Goal: Information Seeking & Learning: Learn about a topic

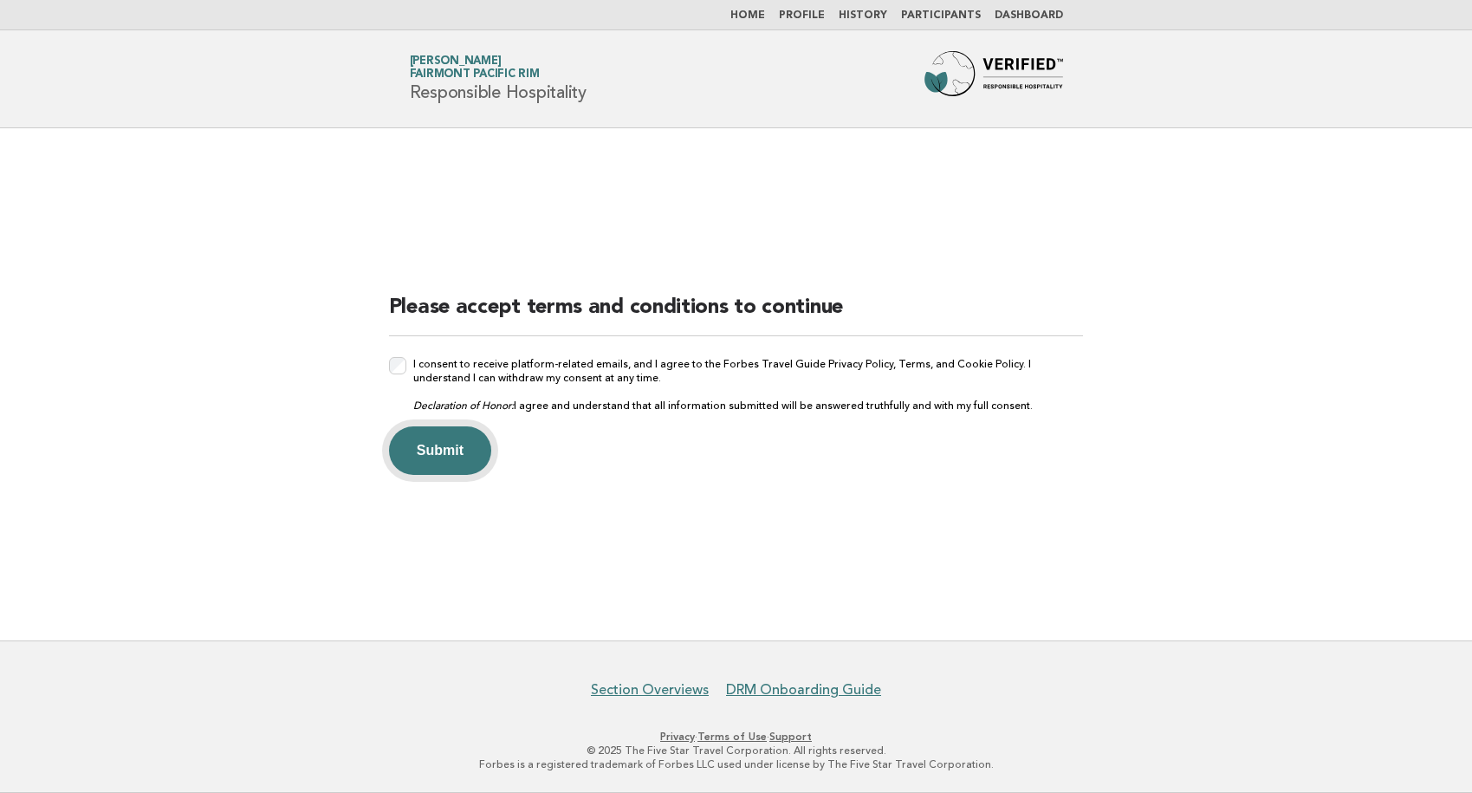
click at [440, 447] on button "Submit" at bounding box center [440, 450] width 102 height 49
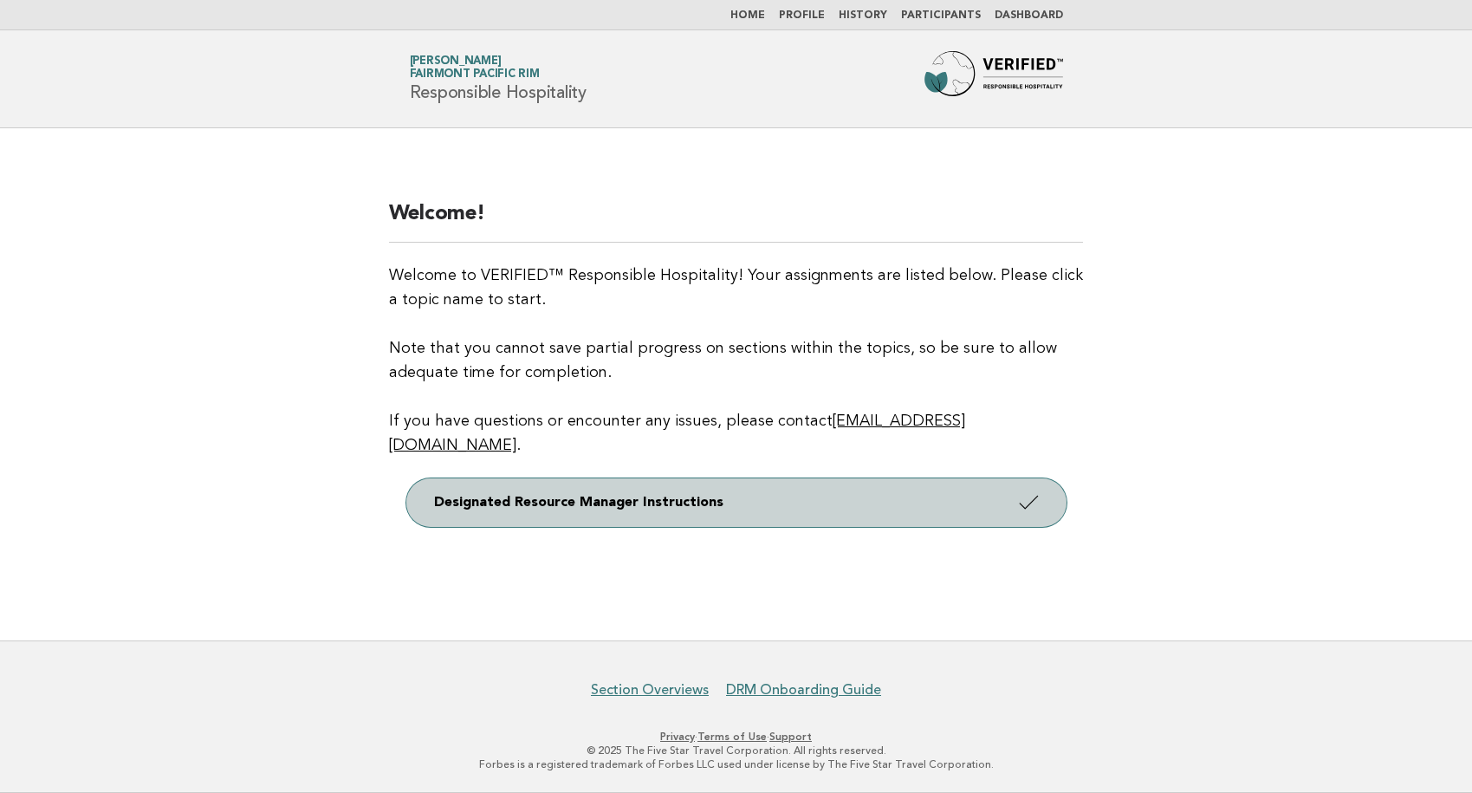
click at [1027, 491] on icon at bounding box center [1027, 501] width 25 height 25
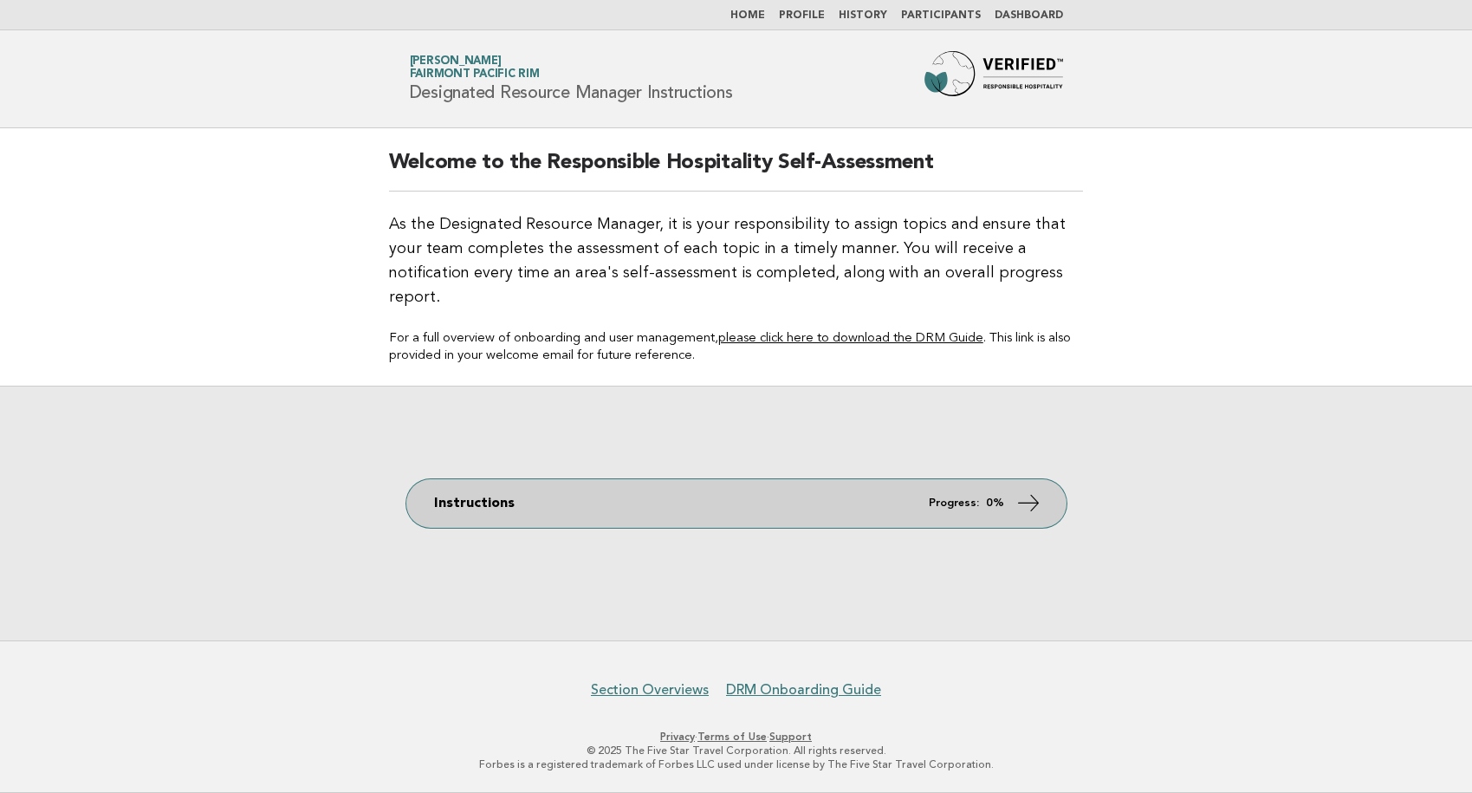
click at [1033, 491] on icon at bounding box center [1027, 501] width 25 height 25
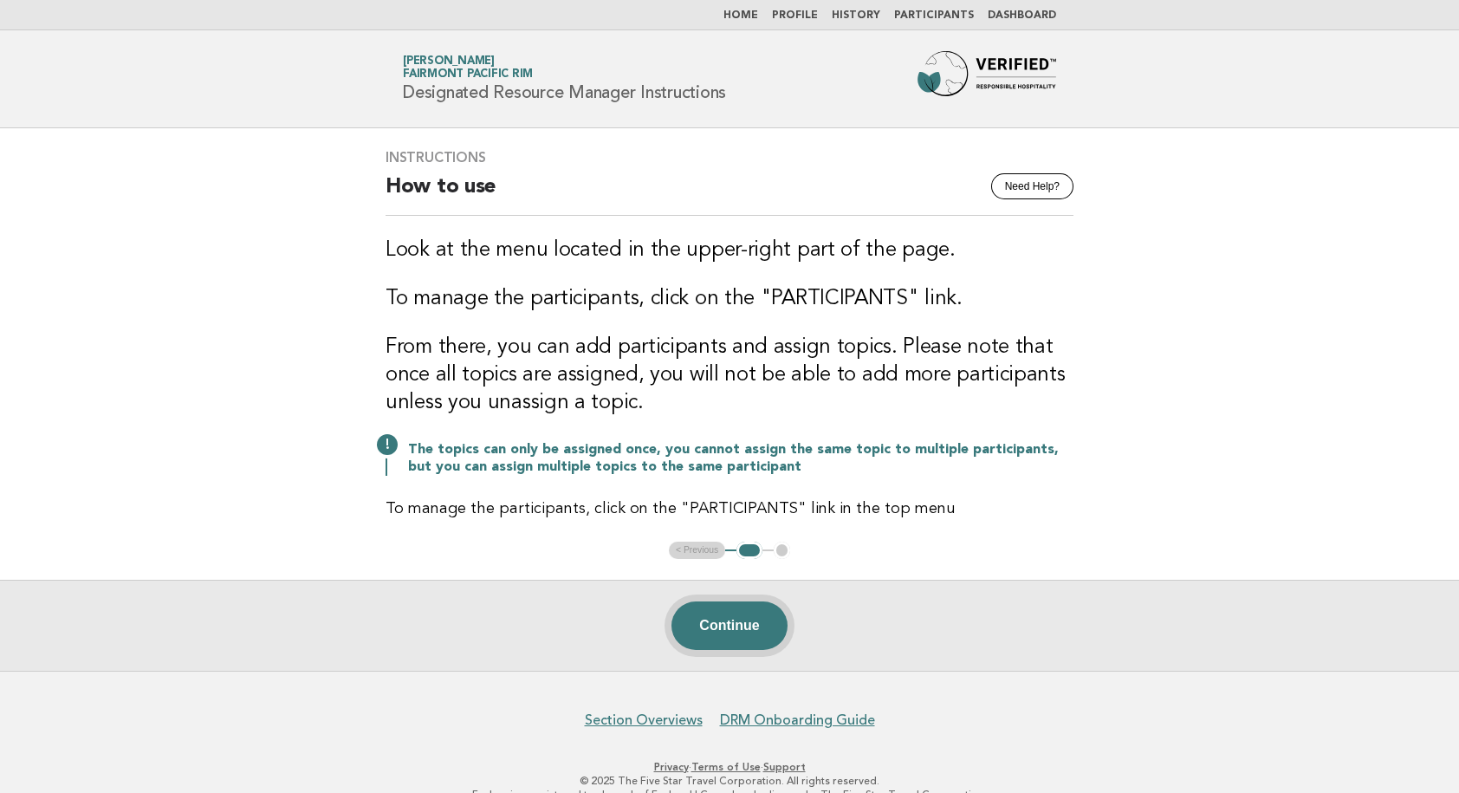
click at [747, 628] on button "Continue" at bounding box center [728, 625] width 115 height 49
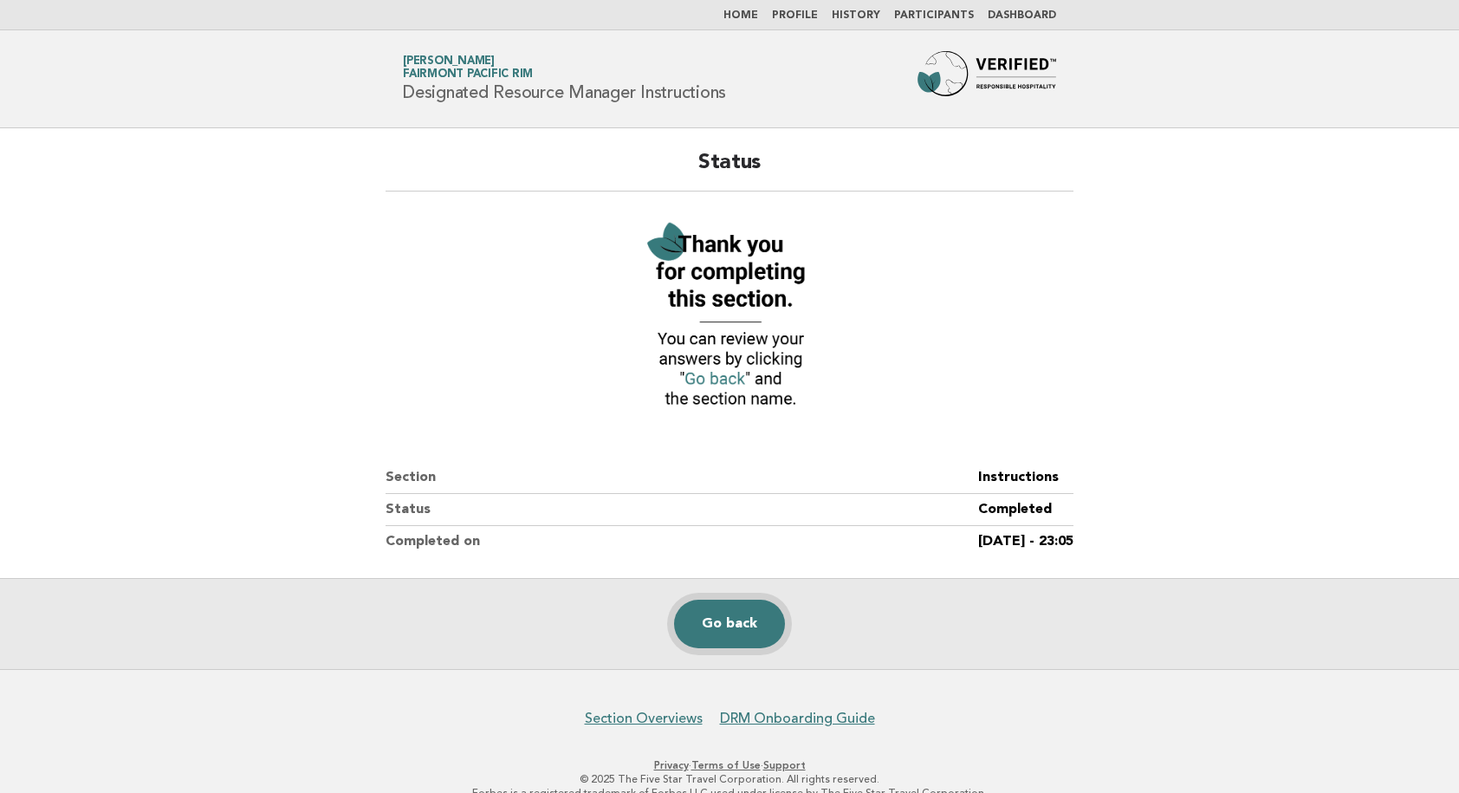
click at [723, 619] on link "Go back" at bounding box center [729, 623] width 111 height 49
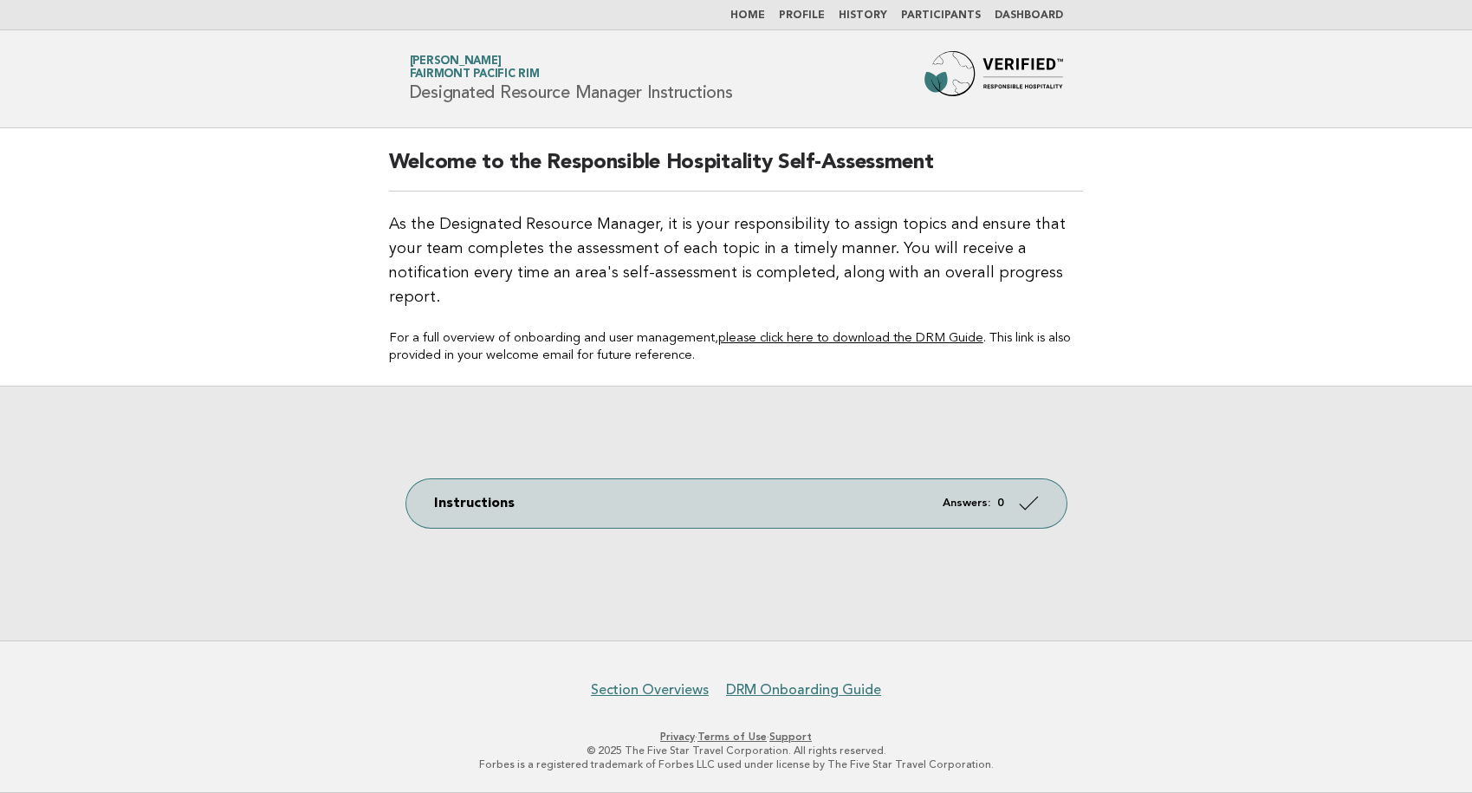
click at [935, 332] on link "please click here to download the DRM Guide" at bounding box center [850, 338] width 265 height 13
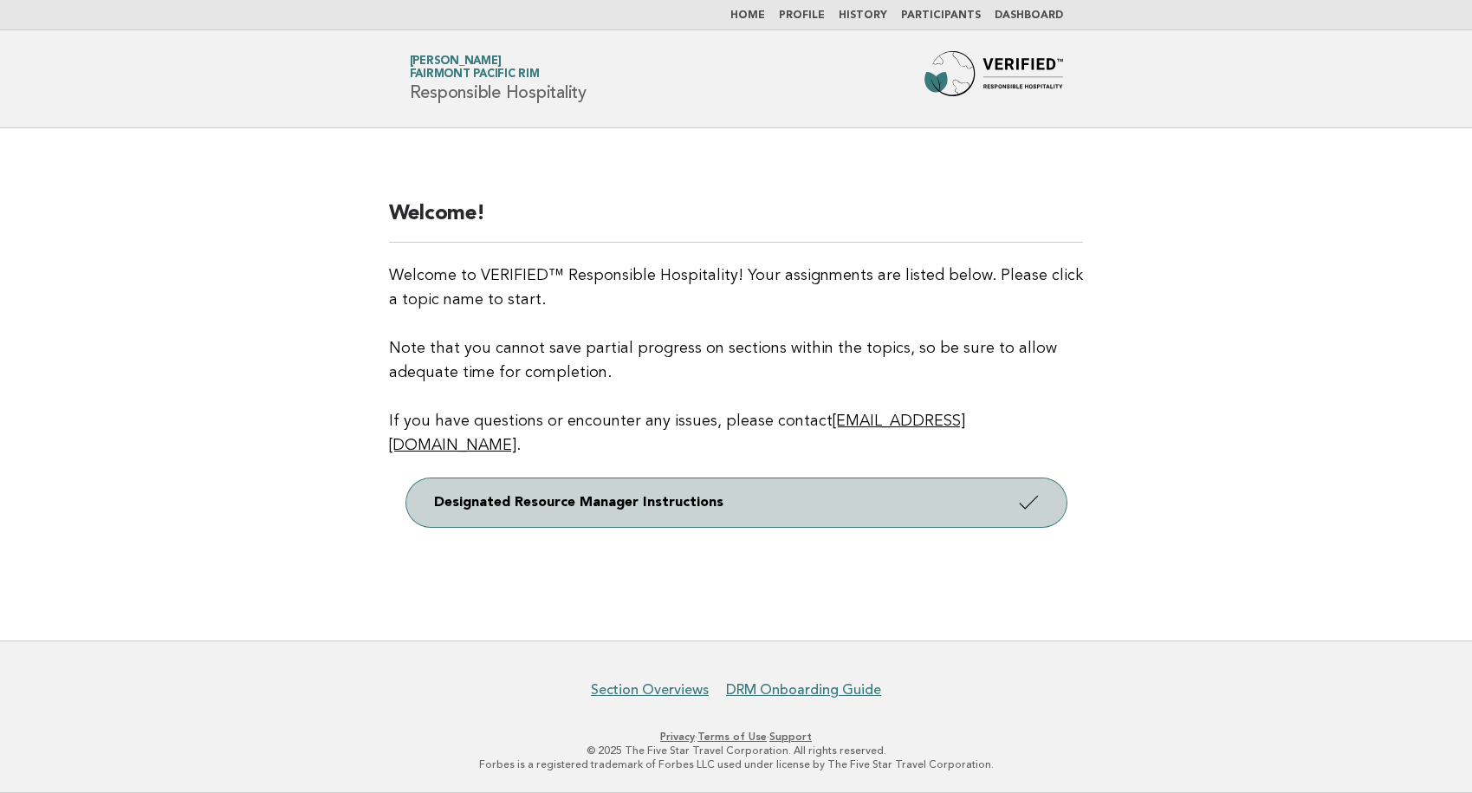
click at [1038, 489] on icon at bounding box center [1027, 501] width 25 height 25
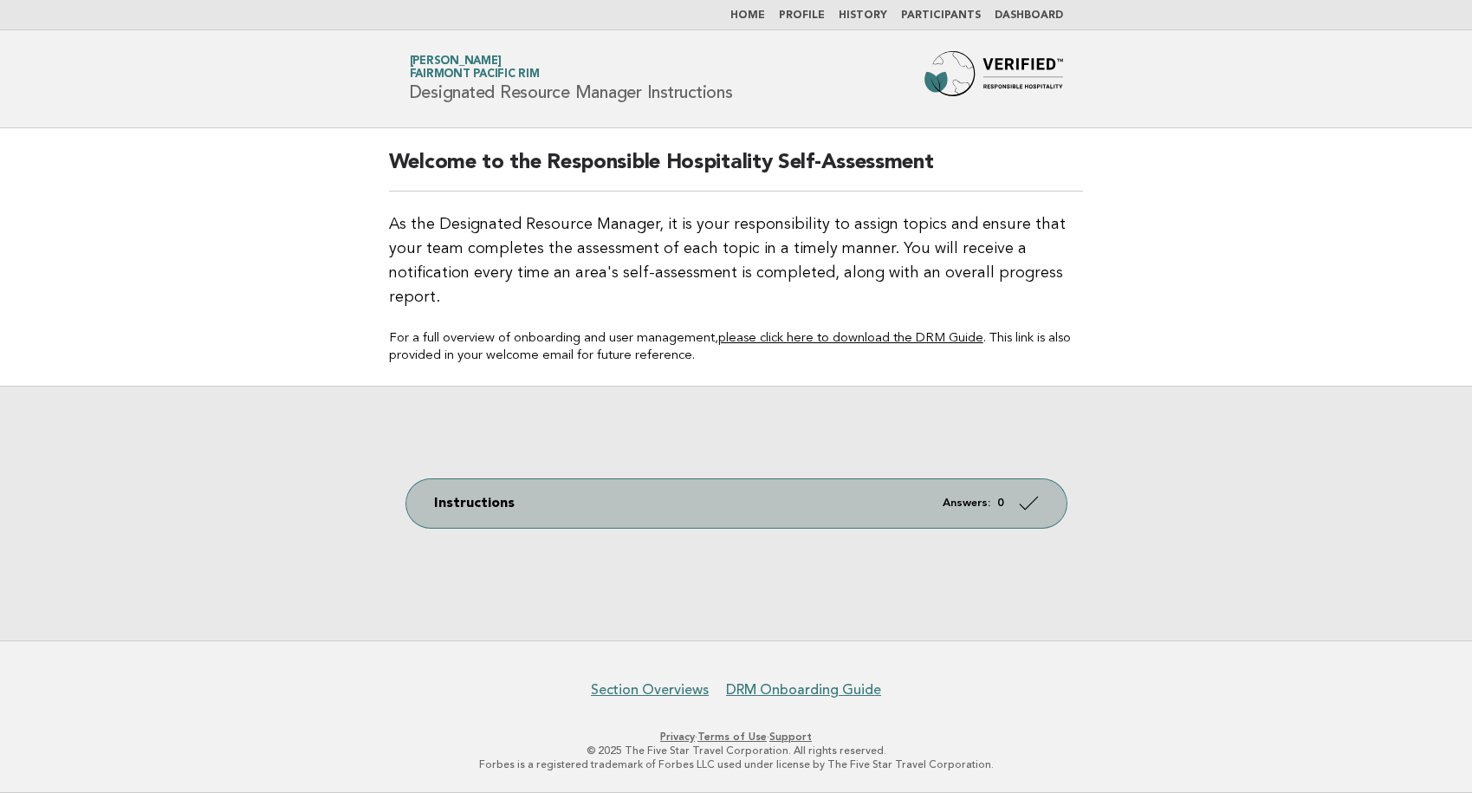
click at [1039, 489] on icon at bounding box center [1027, 501] width 25 height 25
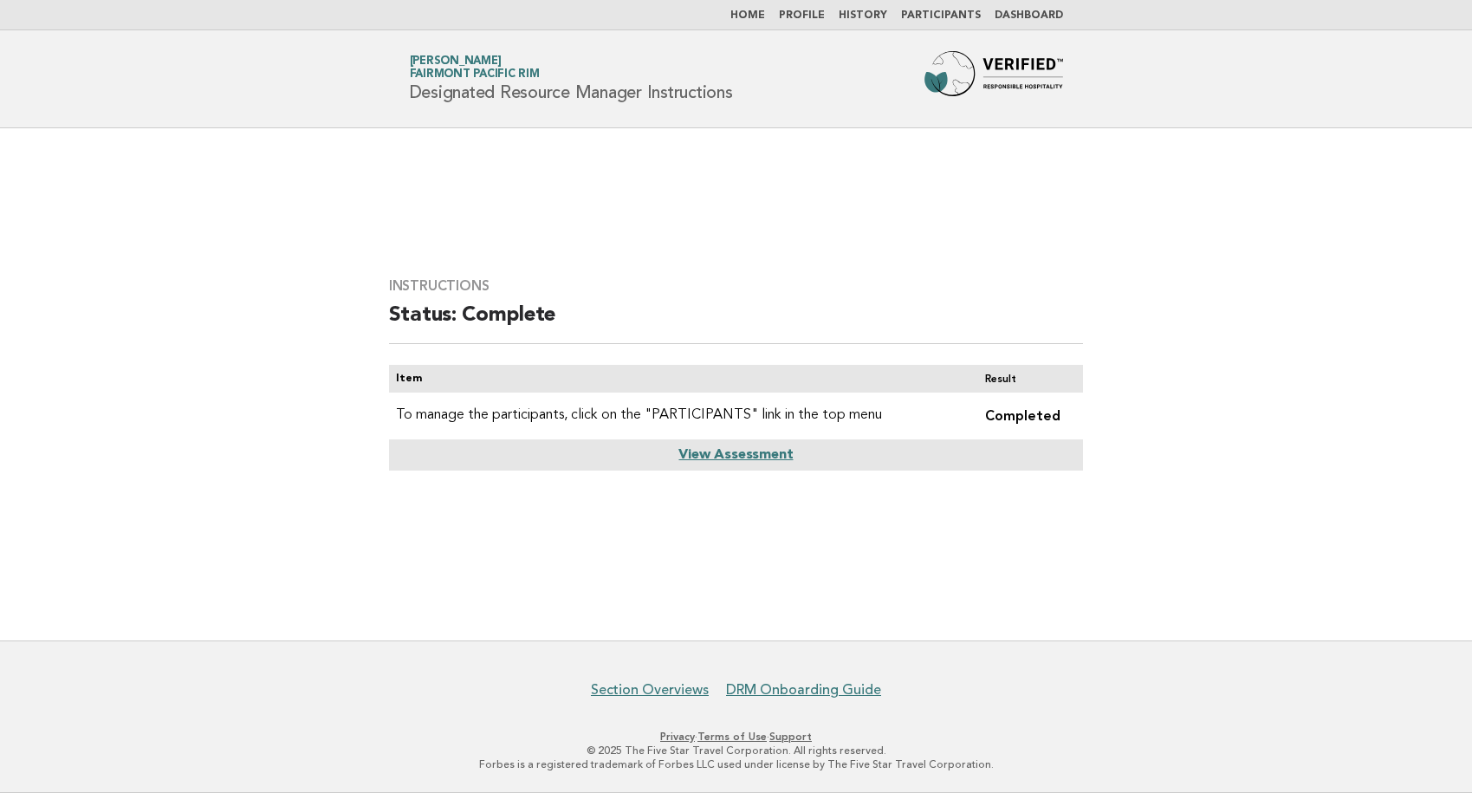
click at [741, 457] on link "View Assessment" at bounding box center [735, 455] width 114 height 14
click at [1022, 13] on link "Dashboard" at bounding box center [1028, 15] width 68 height 10
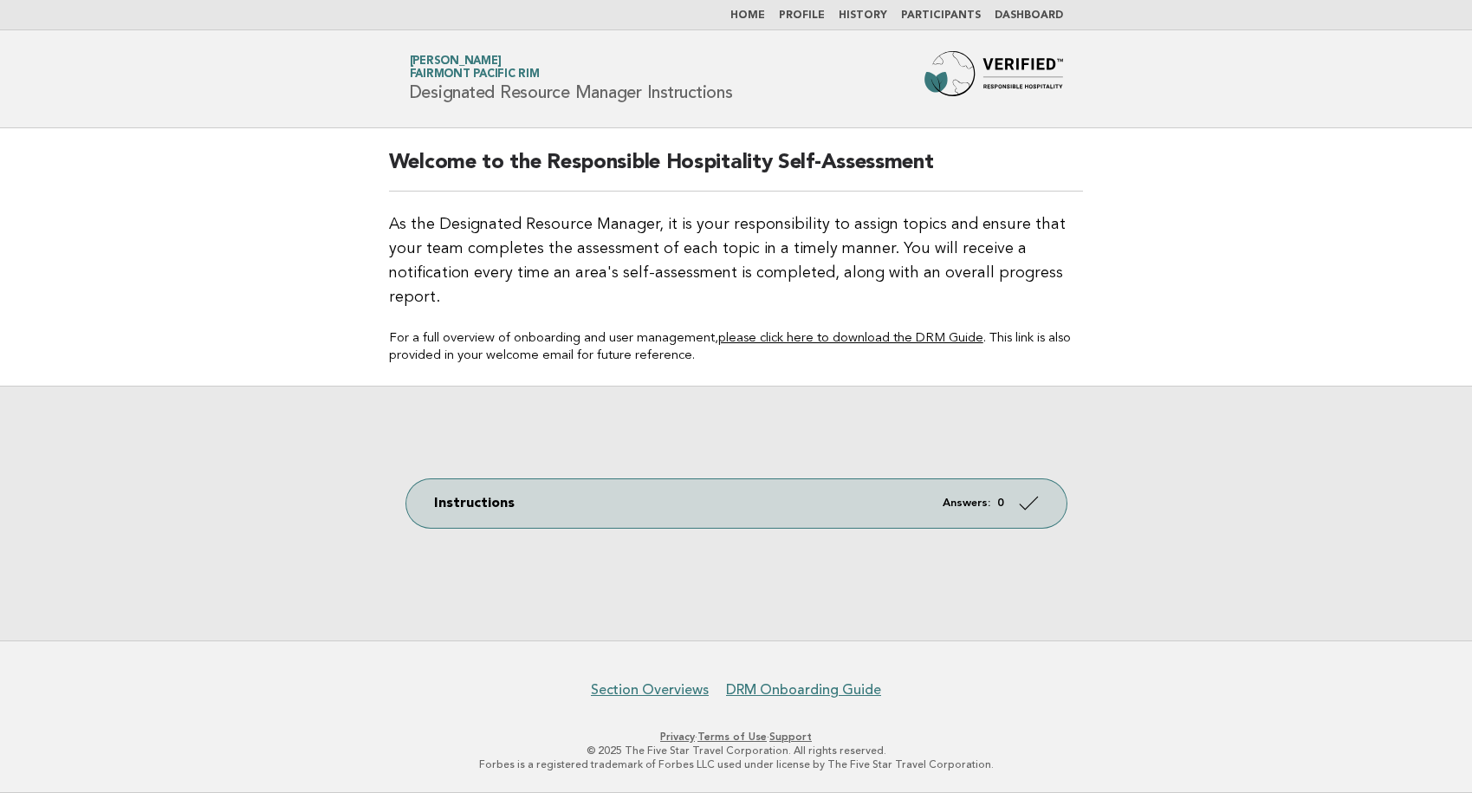
click at [945, 13] on link "Participants" at bounding box center [941, 15] width 80 height 10
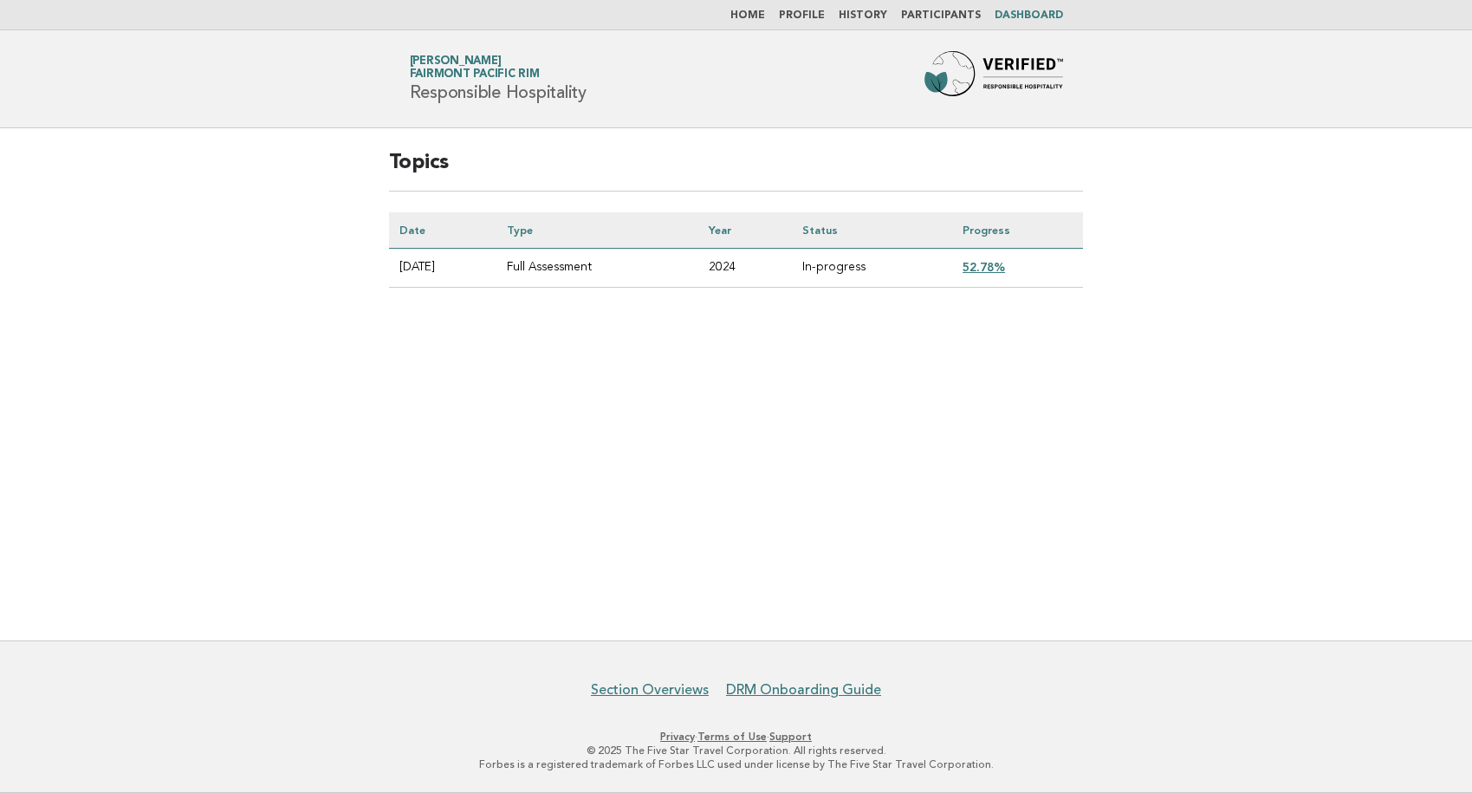
click at [998, 264] on link "52.78%" at bounding box center [983, 267] width 42 height 14
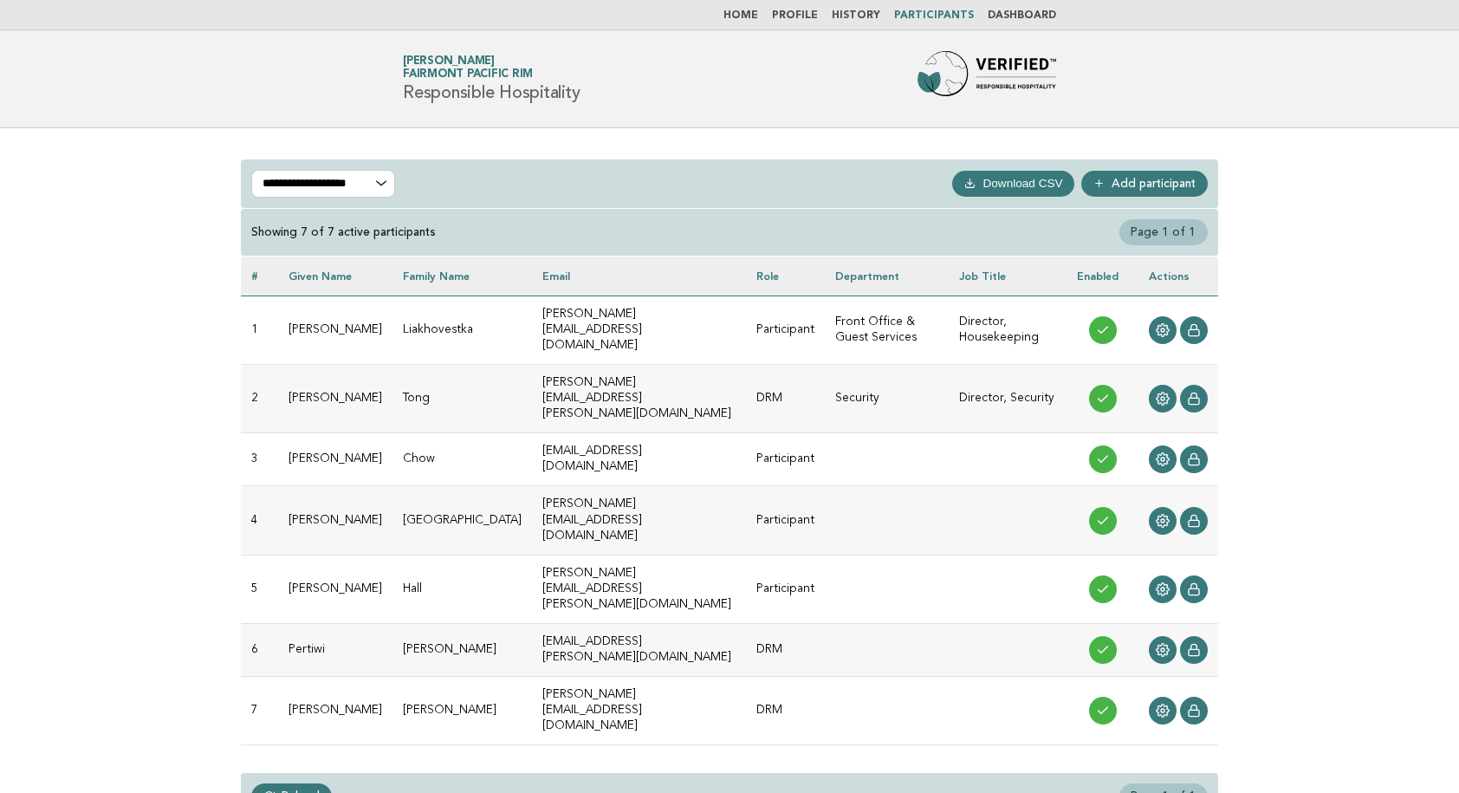
click at [1409, 553] on div "**********" at bounding box center [729, 490] width 1459 height 724
click at [1162, 704] on icon at bounding box center [1162, 710] width 13 height 13
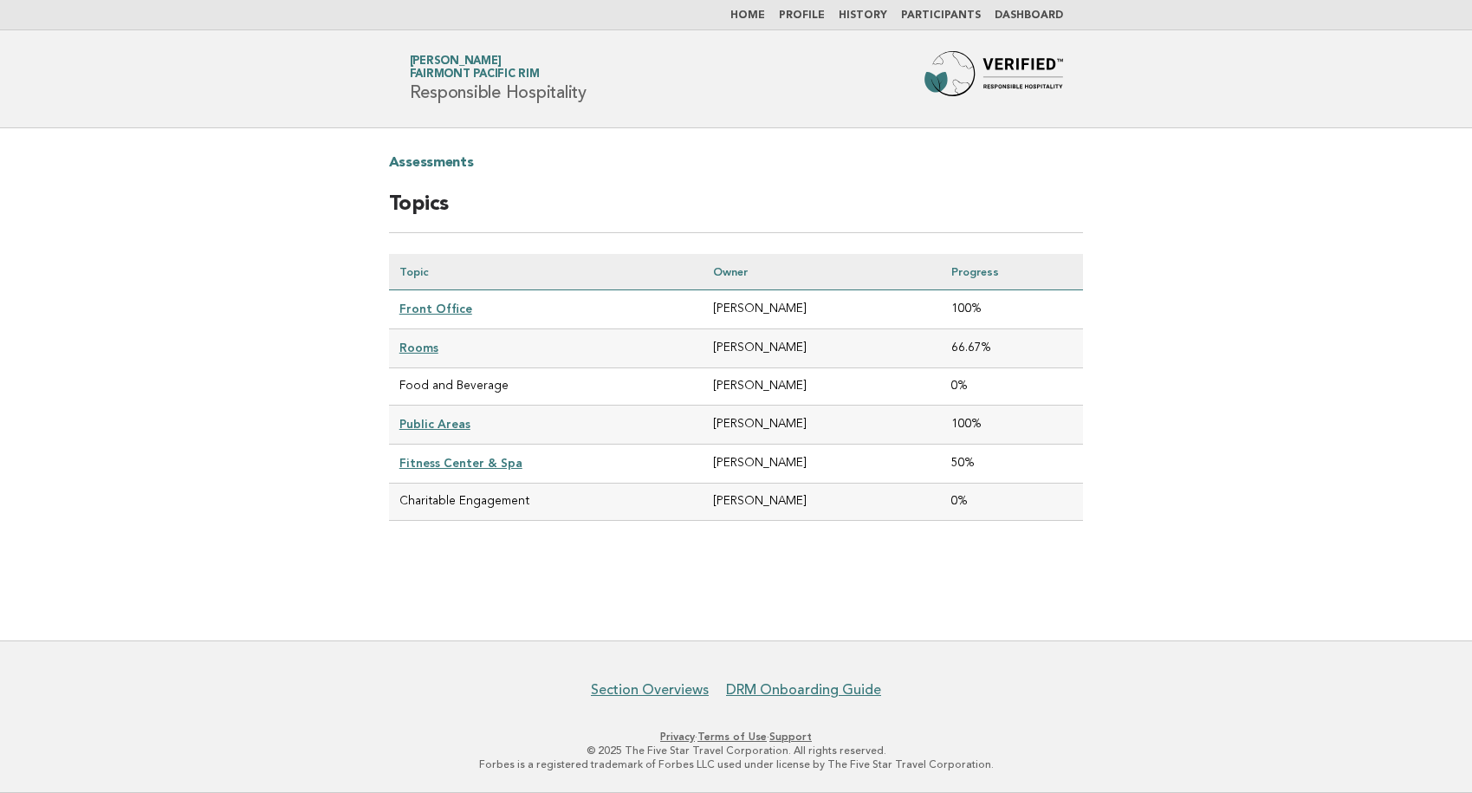
click at [412, 344] on link "Rooms" at bounding box center [418, 347] width 39 height 14
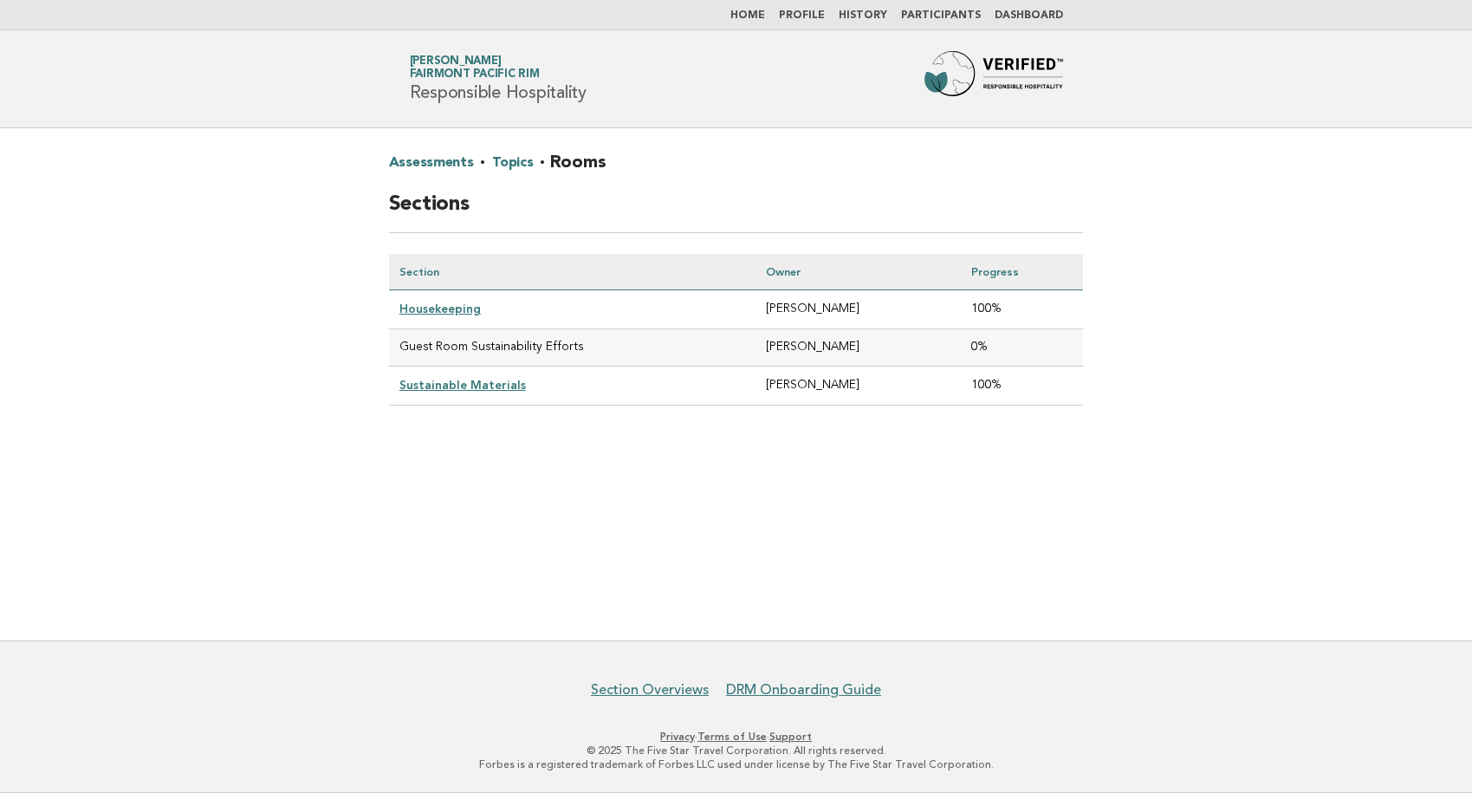
click at [452, 349] on td "Guest Room Sustainability Efforts" at bounding box center [572, 347] width 366 height 37
click at [444, 306] on link "Housekeeping" at bounding box center [439, 308] width 81 height 14
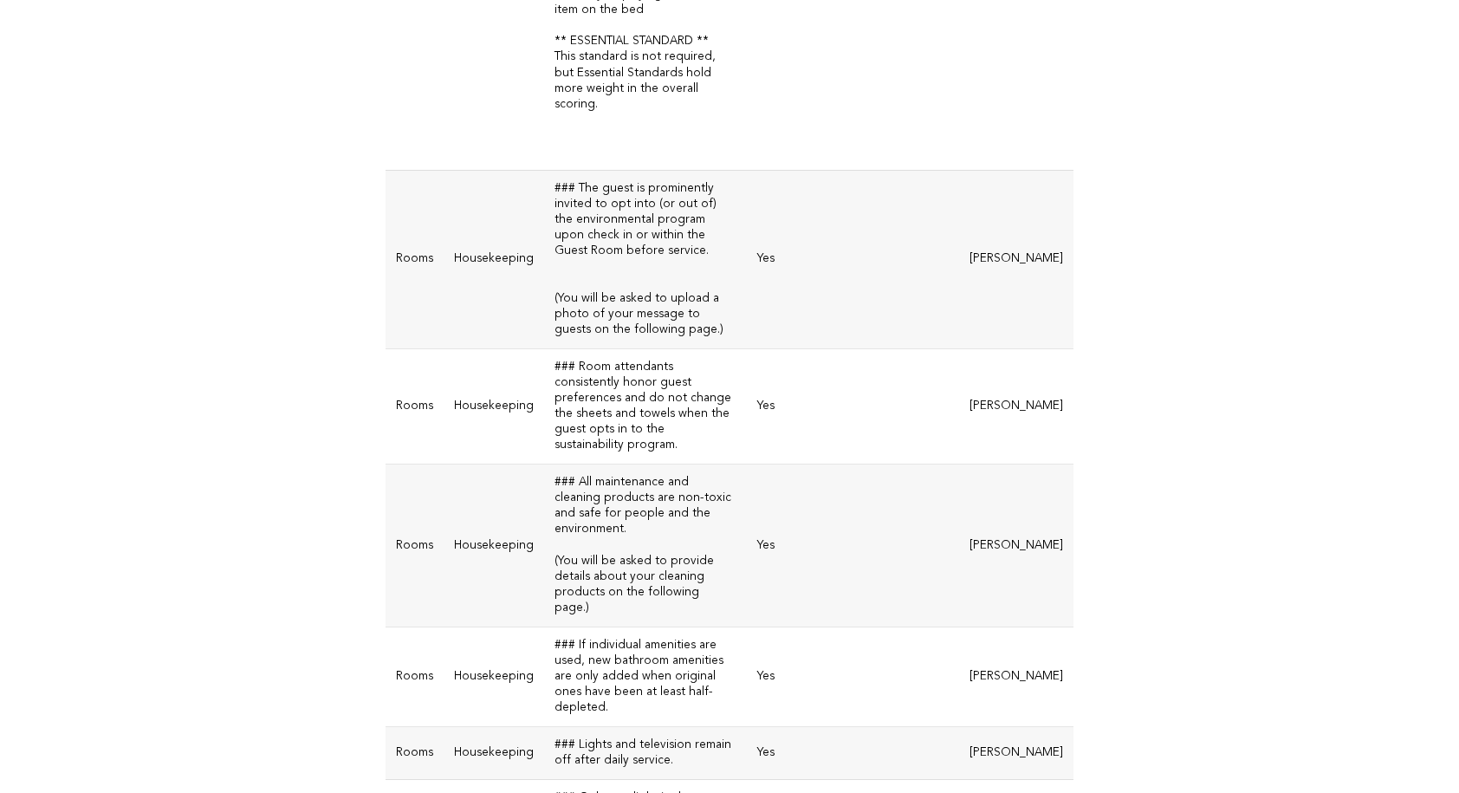
scroll to position [910, 0]
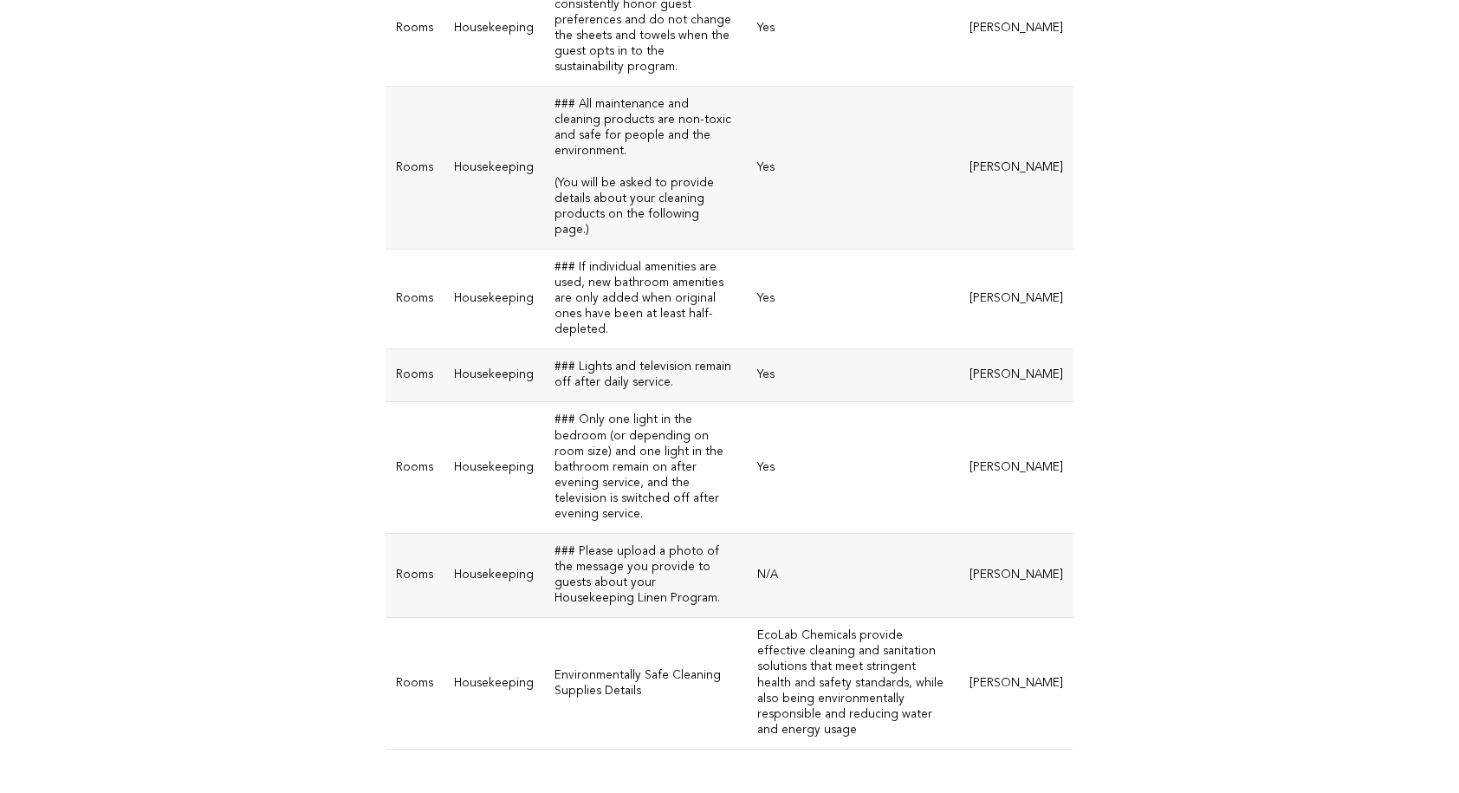
drag, startPoint x: 1463, startPoint y: 139, endPoint x: 1147, endPoint y: 726, distance: 666.2
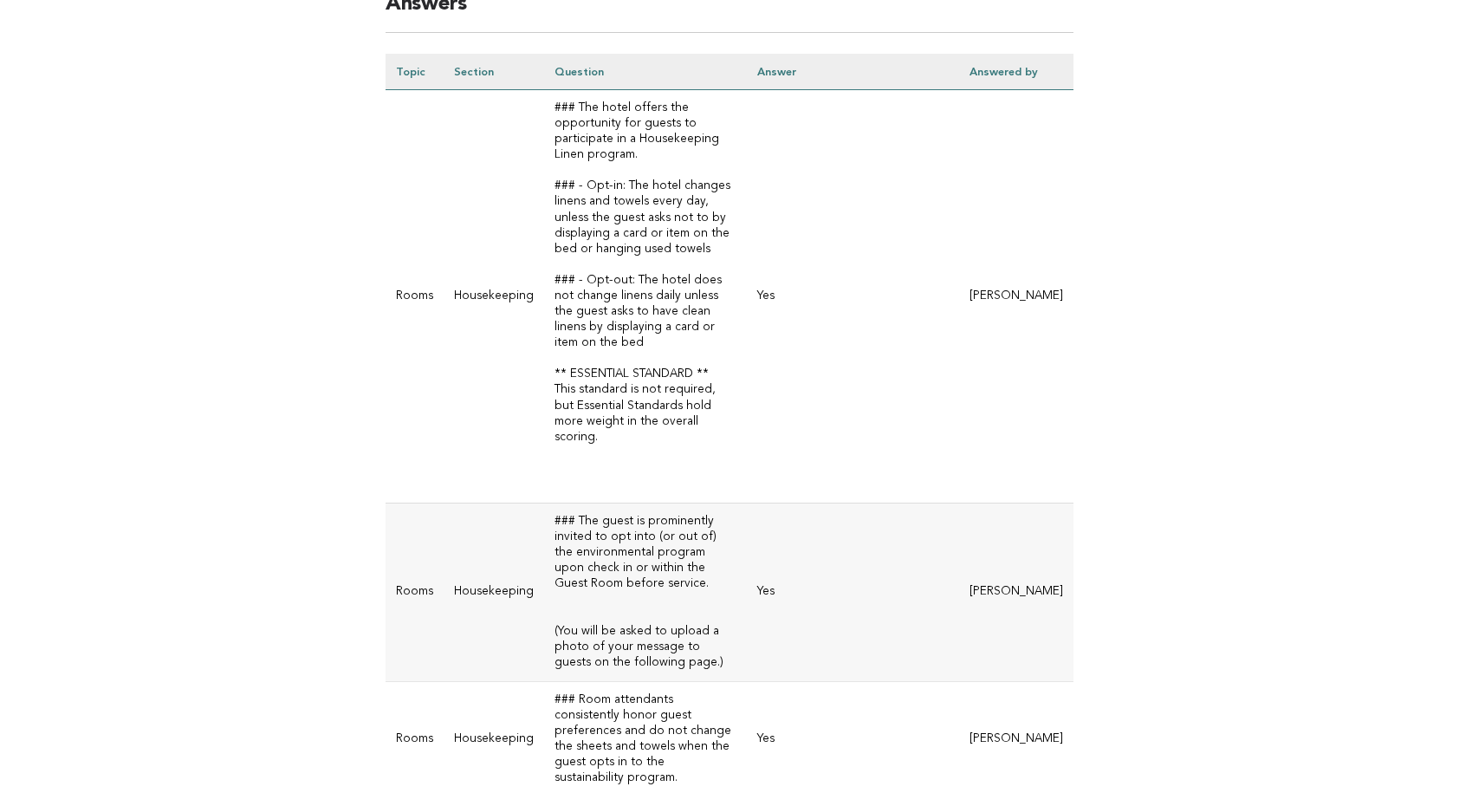
scroll to position [0, 0]
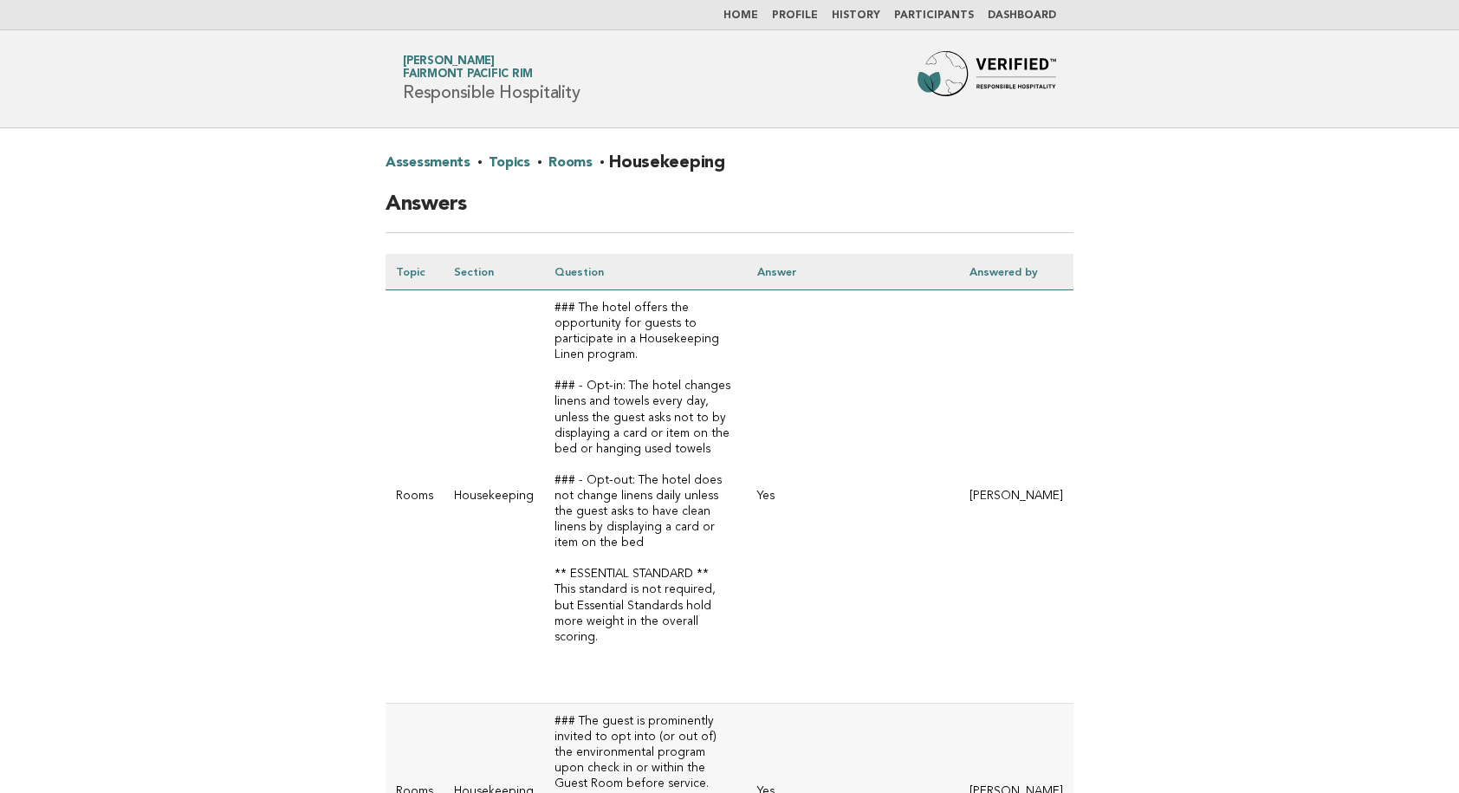
click at [565, 163] on link "Rooms" at bounding box center [570, 163] width 44 height 28
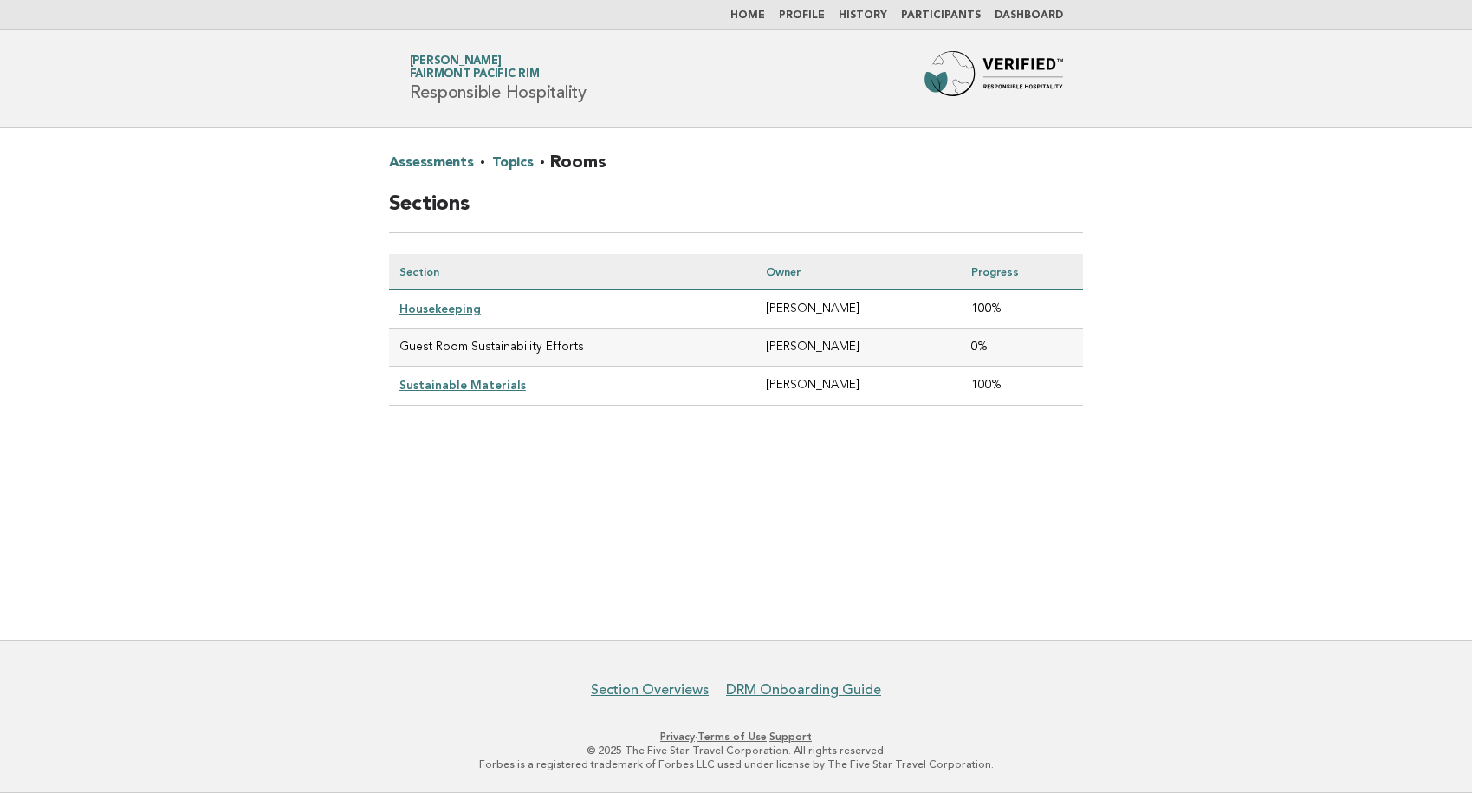
click at [1266, 508] on main "Assessments · Topics · Rooms Sections Section Owner Progress Housekeeping [PERS…" at bounding box center [736, 384] width 1472 height 512
drag, startPoint x: 448, startPoint y: 160, endPoint x: 529, endPoint y: 227, distance: 105.3
click at [448, 160] on link "Assessments" at bounding box center [431, 163] width 85 height 28
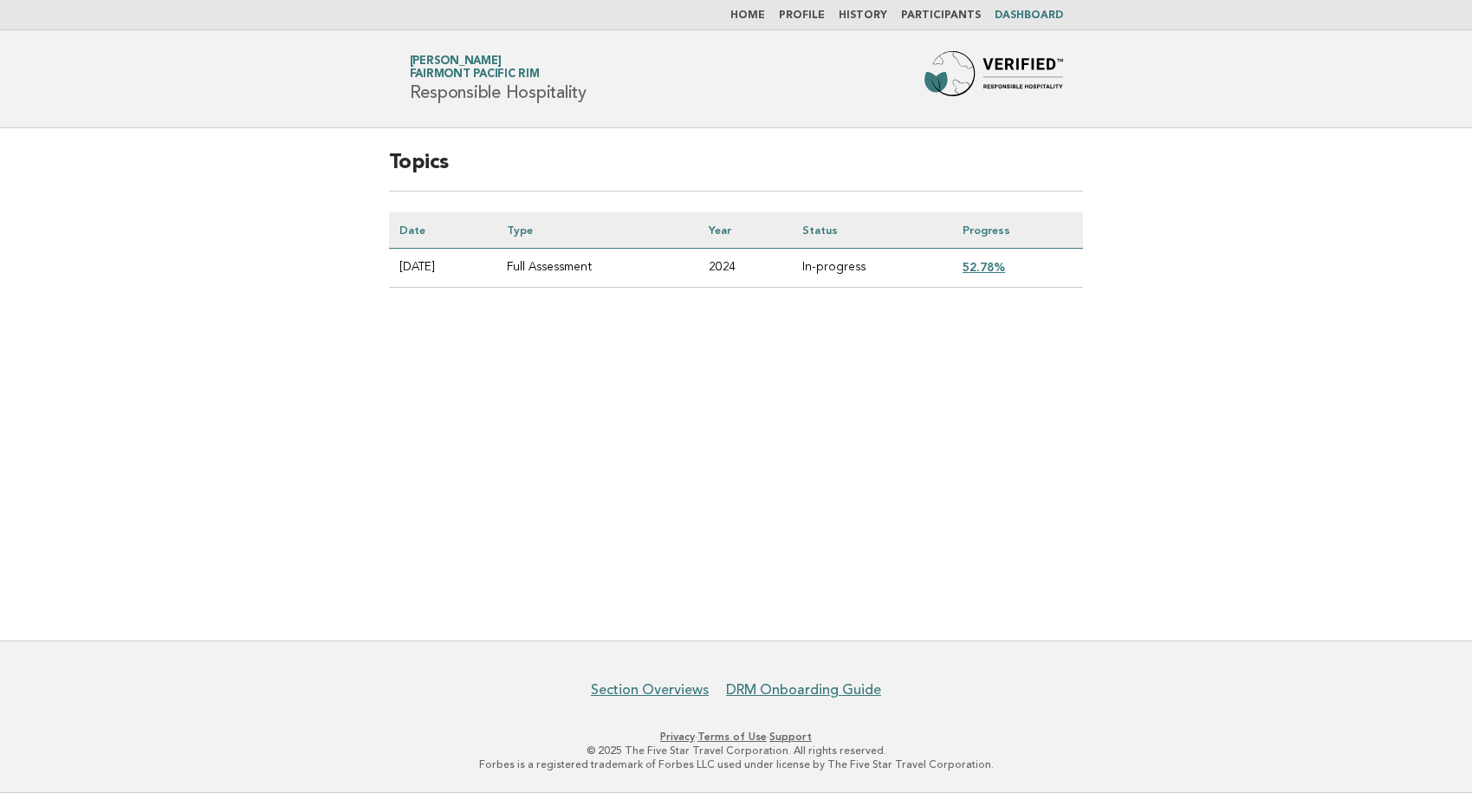
click at [993, 263] on link "52.78%" at bounding box center [983, 267] width 42 height 14
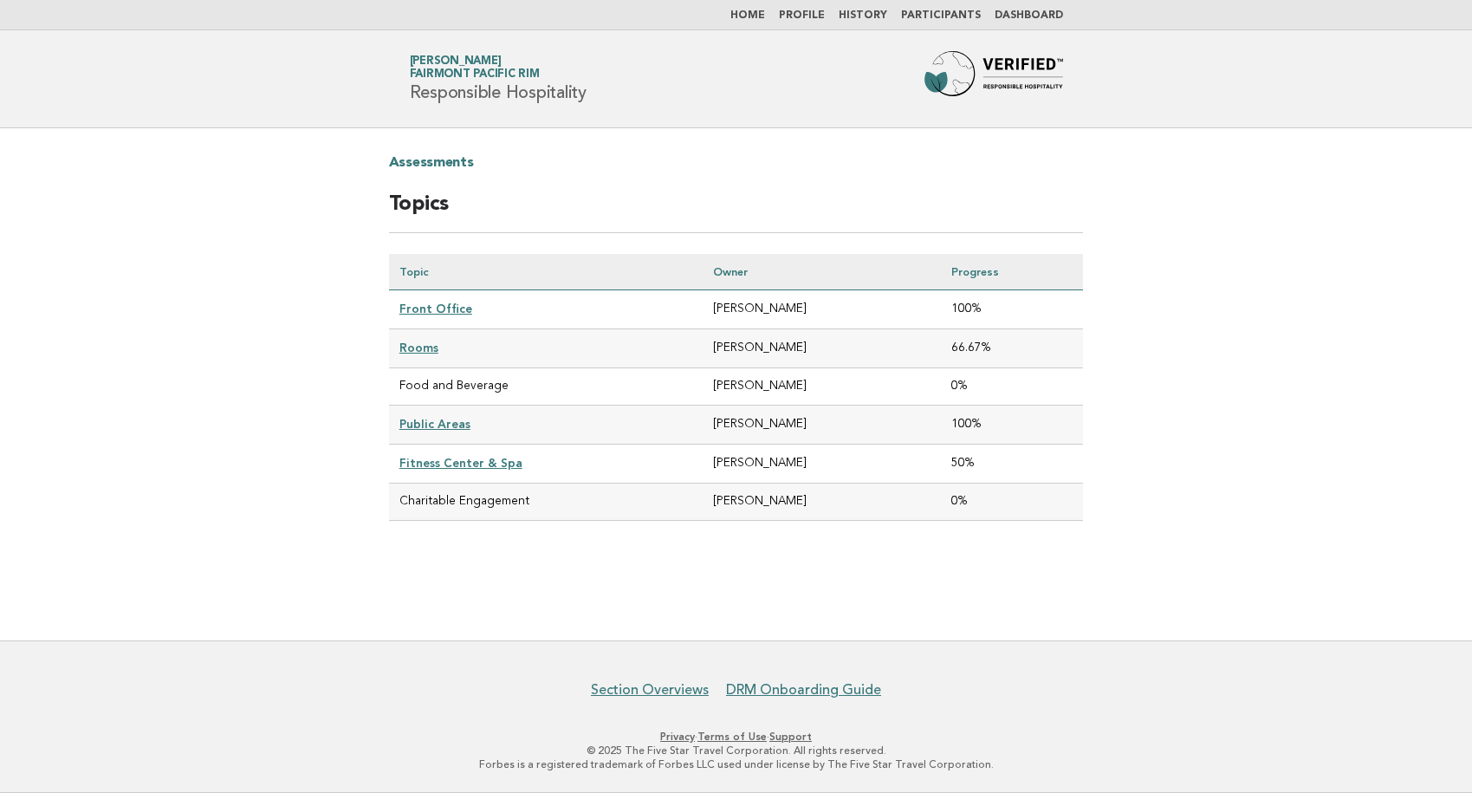
drag, startPoint x: 597, startPoint y: 635, endPoint x: 486, endPoint y: 473, distance: 196.3
click at [597, 635] on main "Assessments Topics Topic Owner Progress Front Office Anna Liakhovestka 100% Roo…" at bounding box center [736, 384] width 1472 height 512
click at [476, 456] on link "Fitness Center & Spa" at bounding box center [460, 463] width 123 height 14
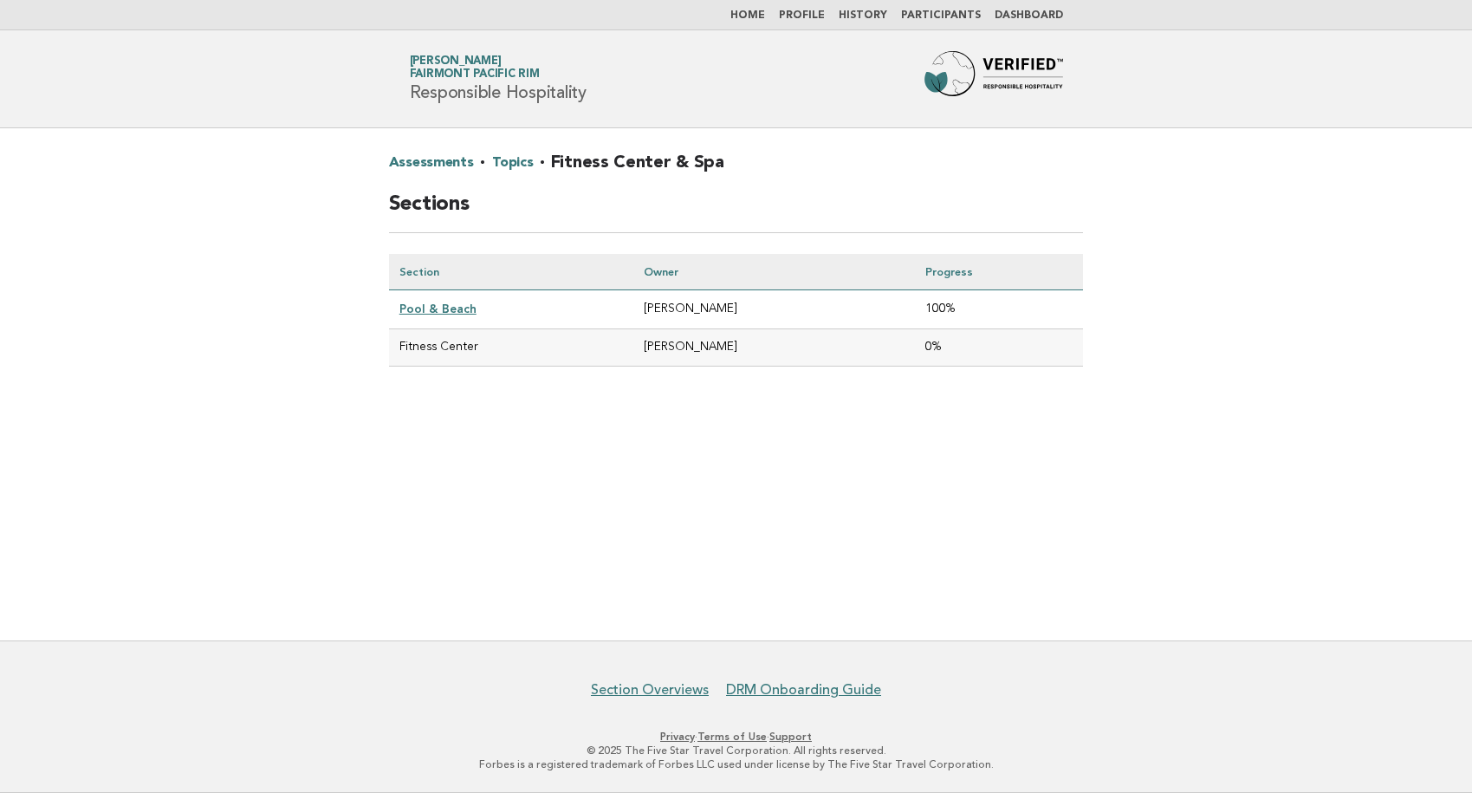
click at [427, 353] on td "Fitness Center" at bounding box center [511, 347] width 245 height 37
click at [1278, 359] on main "Assessments · Topics · Fitness Center & Spa Sections Section Owner Progress Poo…" at bounding box center [736, 384] width 1472 height 512
drag, startPoint x: 1067, startPoint y: 86, endPoint x: 987, endPoint y: 85, distance: 80.6
click at [987, 85] on div "Forbes Travel Guide Pertiwi [PERSON_NAME] Fairmont Pacific Rim Responsible Hosp…" at bounding box center [736, 78] width 702 height 55
drag, startPoint x: 599, startPoint y: 96, endPoint x: 394, endPoint y: 87, distance: 204.6
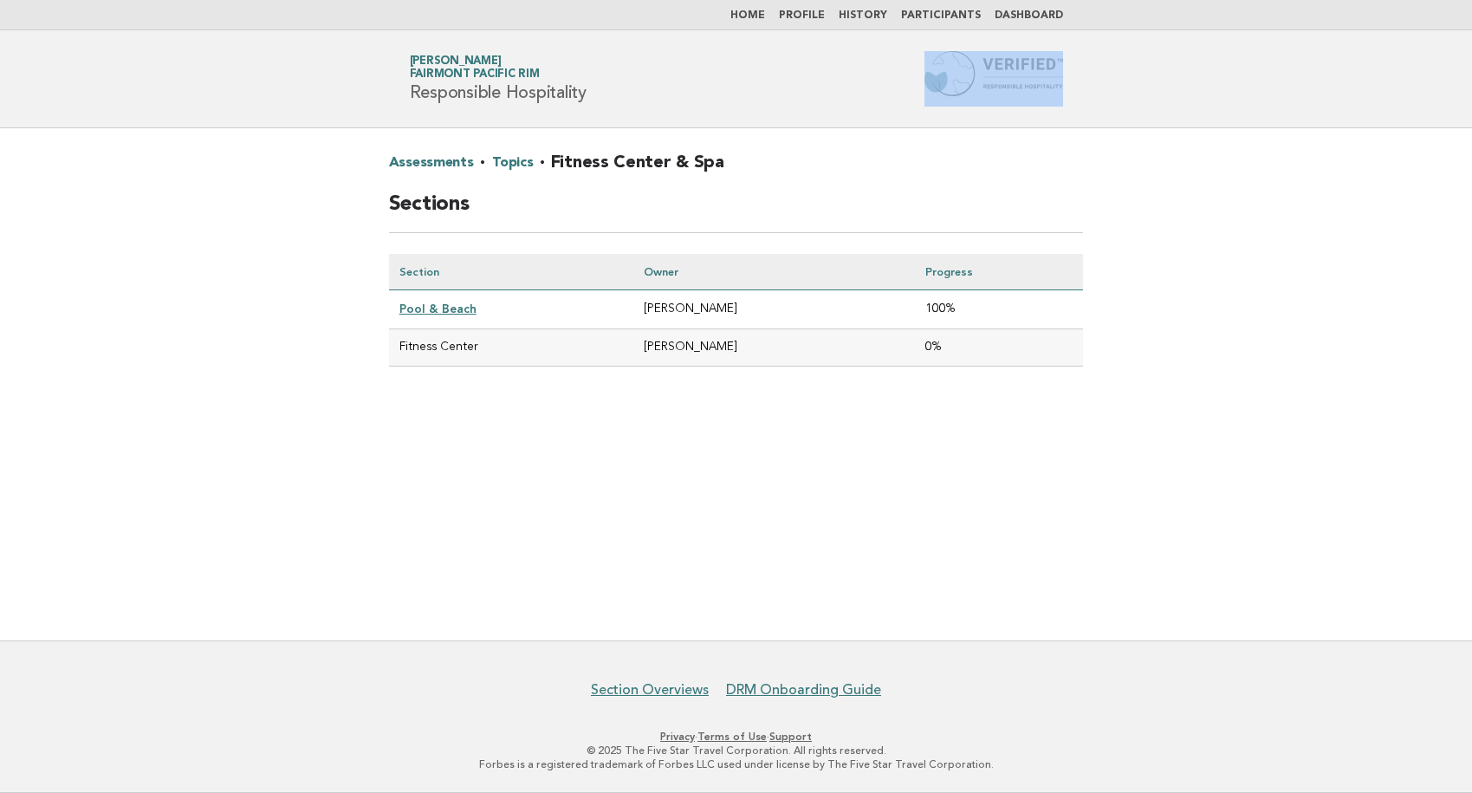
click at [394, 87] on div "Forbes Travel Guide Pertiwi [PERSON_NAME] Fairmont Pacific Rim Responsible Hosp…" at bounding box center [736, 78] width 702 height 55
copy h1 "Responsible Hospitality"
click at [313, 179] on main "Assessments · Topics · Fitness Center & Spa Sections Section Owner Progress Poo…" at bounding box center [736, 384] width 1472 height 512
click at [1309, 282] on main "Assessments · Topics · Fitness Center & Spa Sections Section Owner Progress Poo…" at bounding box center [736, 384] width 1472 height 512
